Goal: Task Accomplishment & Management: Manage account settings

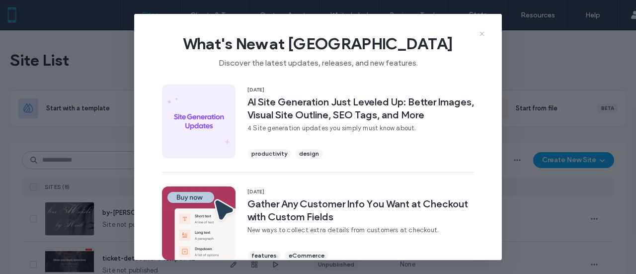
click at [481, 32] on use at bounding box center [481, 33] width 4 height 4
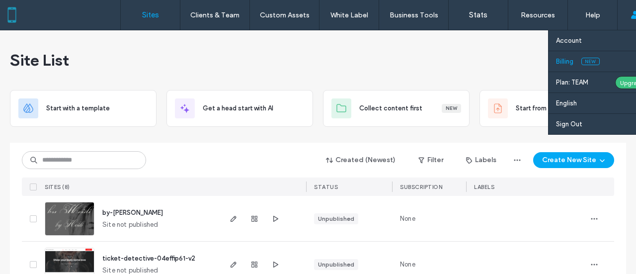
click at [592, 57] on link "Billing New" at bounding box center [604, 61] width 96 height 20
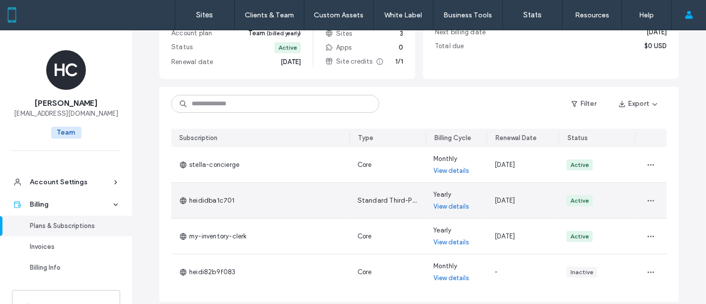
scroll to position [153, 0]
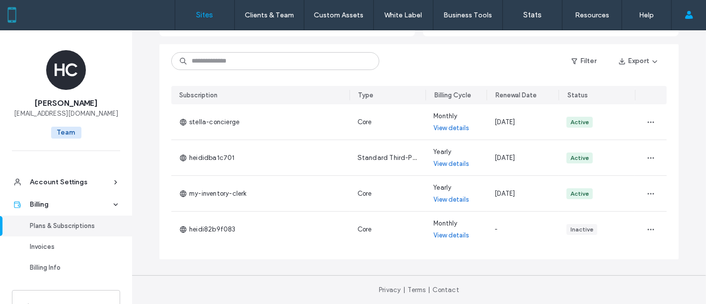
click at [199, 12] on label "Sites" at bounding box center [205, 14] width 17 height 9
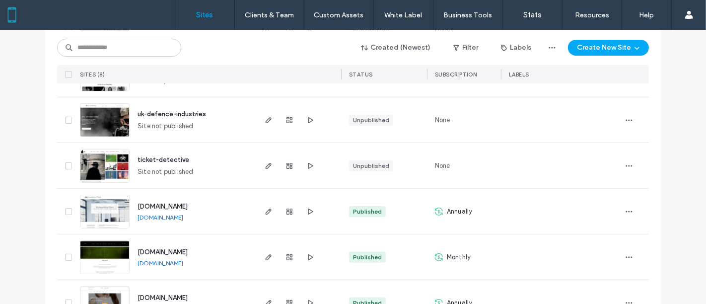
scroll to position [268, 0]
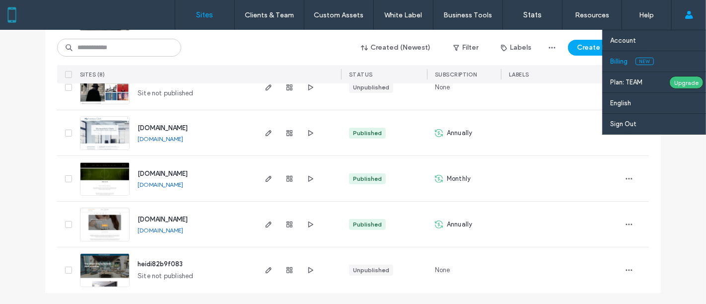
click at [635, 63] on span "New" at bounding box center [645, 61] width 18 height 7
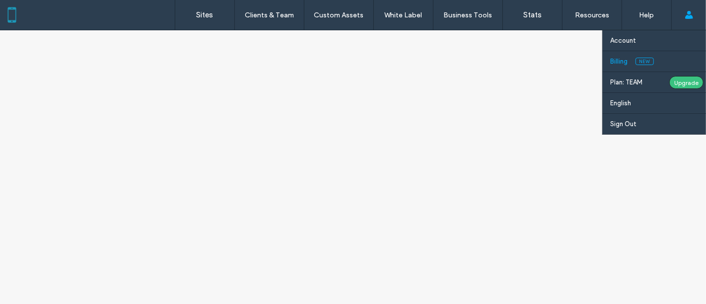
click at [635, 63] on span "New" at bounding box center [645, 61] width 18 height 7
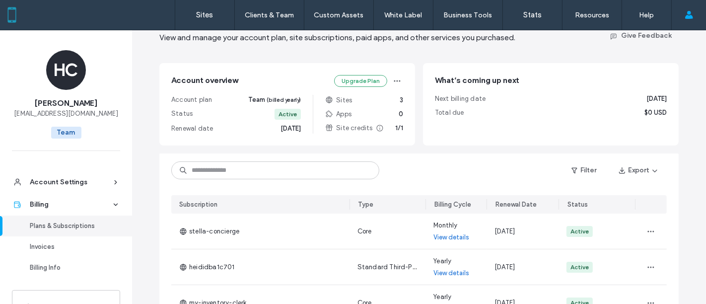
scroll to position [110, 0]
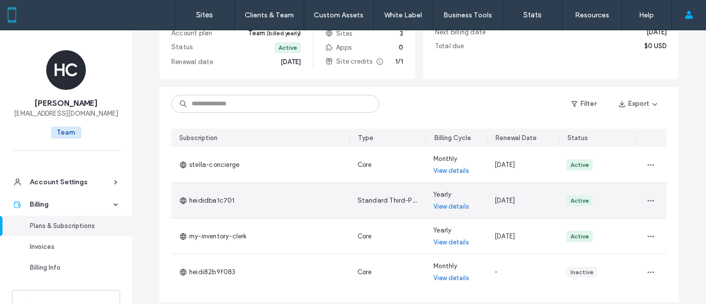
click at [443, 208] on link "View details" at bounding box center [452, 207] width 36 height 10
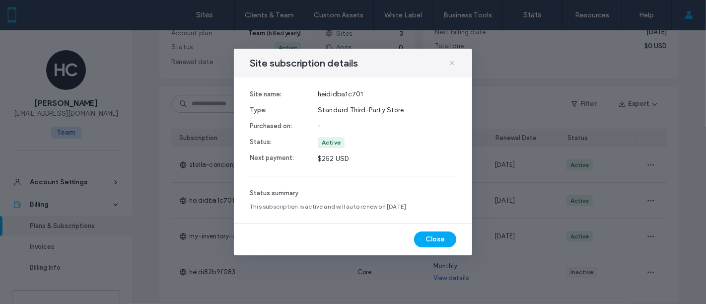
click at [455, 62] on icon at bounding box center [453, 63] width 8 height 8
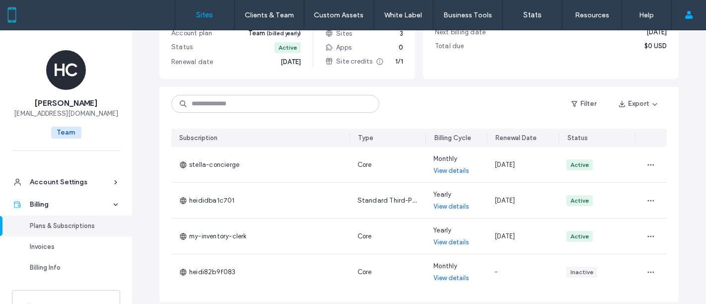
click at [211, 19] on link "Sites" at bounding box center [204, 15] width 59 height 30
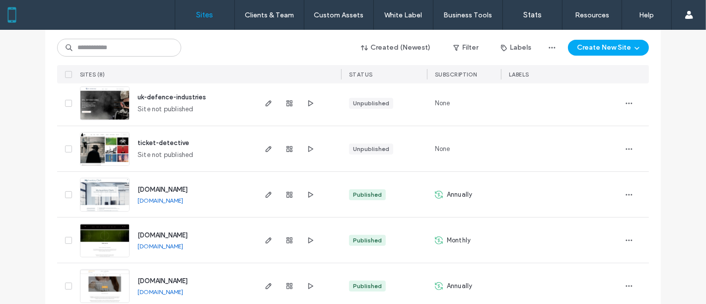
scroll to position [221, 0]
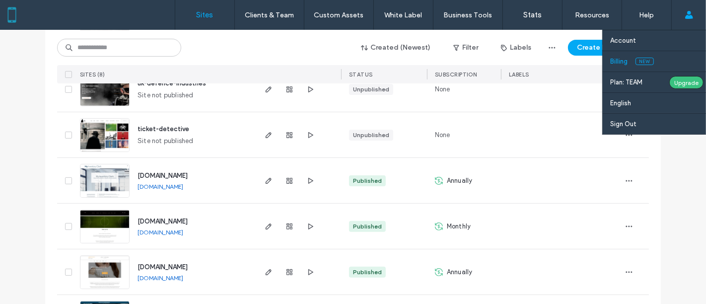
click at [621, 66] on link "Billing New" at bounding box center [659, 61] width 96 height 20
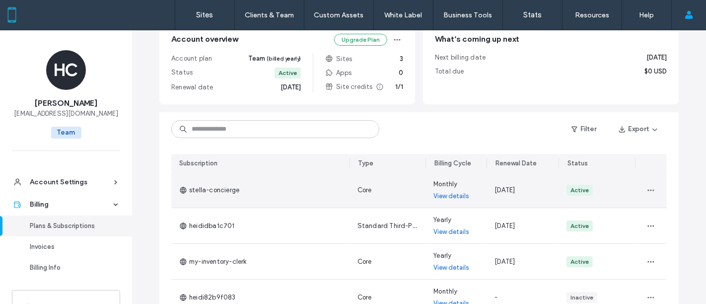
scroll to position [110, 0]
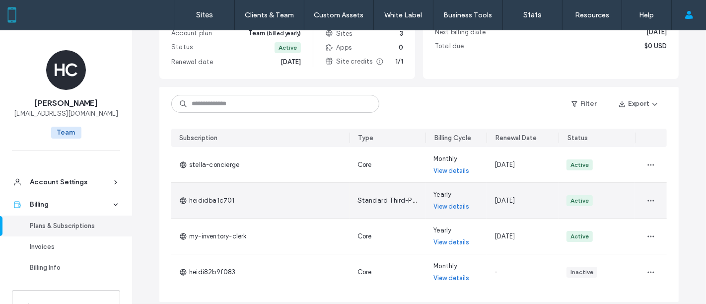
click at [456, 203] on link "View details" at bounding box center [452, 207] width 36 height 10
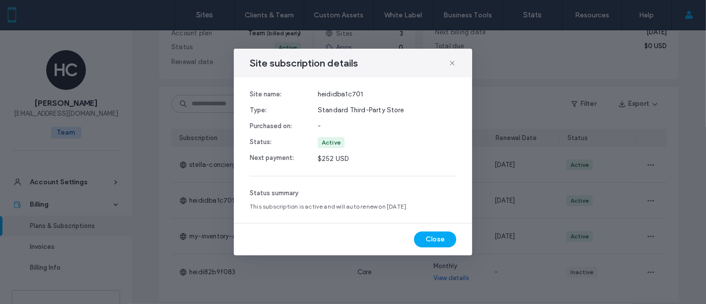
click at [349, 158] on span "$252 USD" at bounding box center [387, 159] width 139 height 10
click at [495, 85] on div "Site subscription details Site name: Type: Purchased on: Status: Next payment: …" at bounding box center [353, 152] width 706 height 304
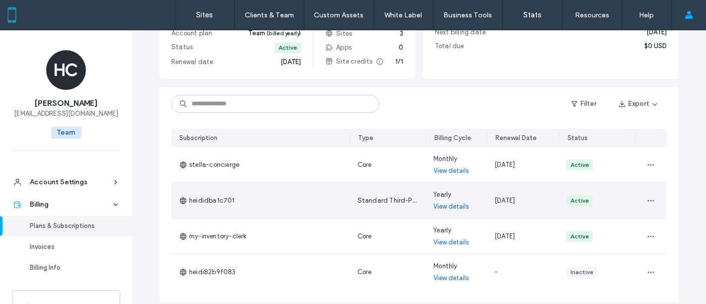
click at [444, 208] on link "View details" at bounding box center [452, 207] width 36 height 10
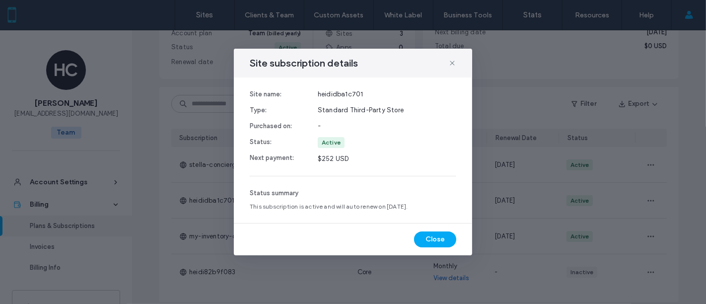
click at [191, 181] on div "Site subscription details Site name: Type: Purchased on: Status: Next payment: …" at bounding box center [353, 152] width 706 height 304
